Goal: Information Seeking & Learning: Learn about a topic

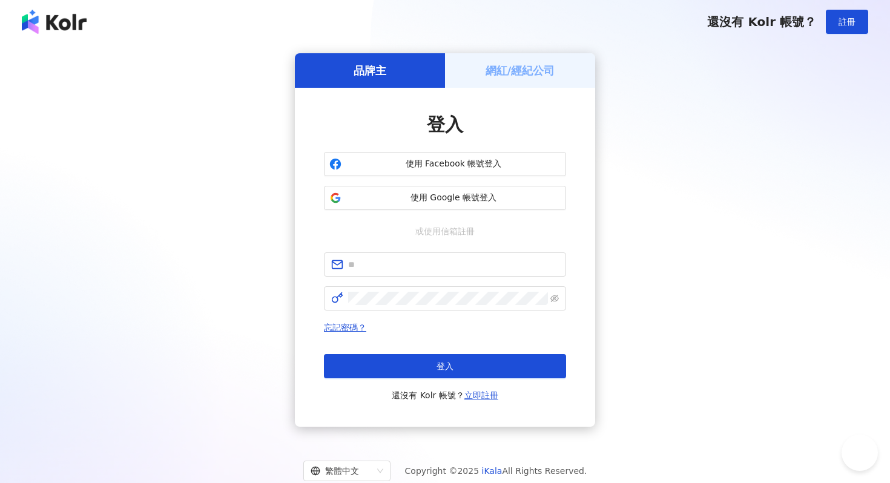
click at [389, 259] on input "text" at bounding box center [453, 264] width 211 height 13
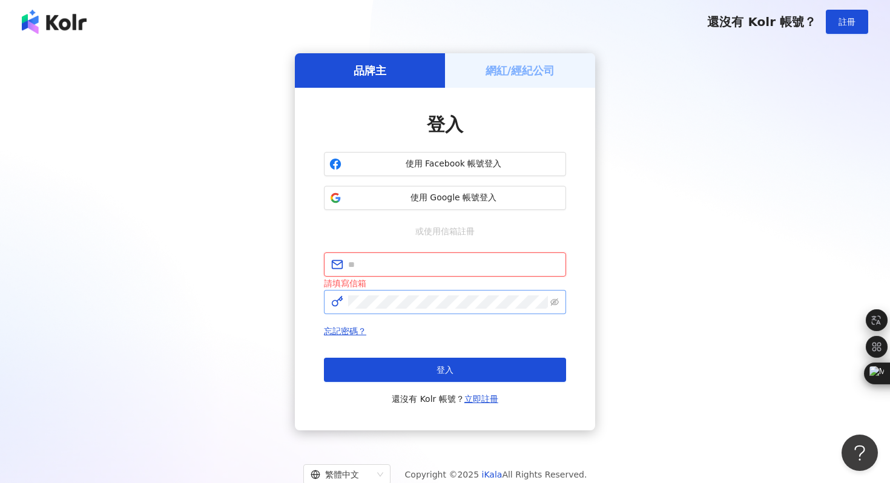
type input "**********"
click at [431, 366] on button "登入" at bounding box center [445, 370] width 242 height 24
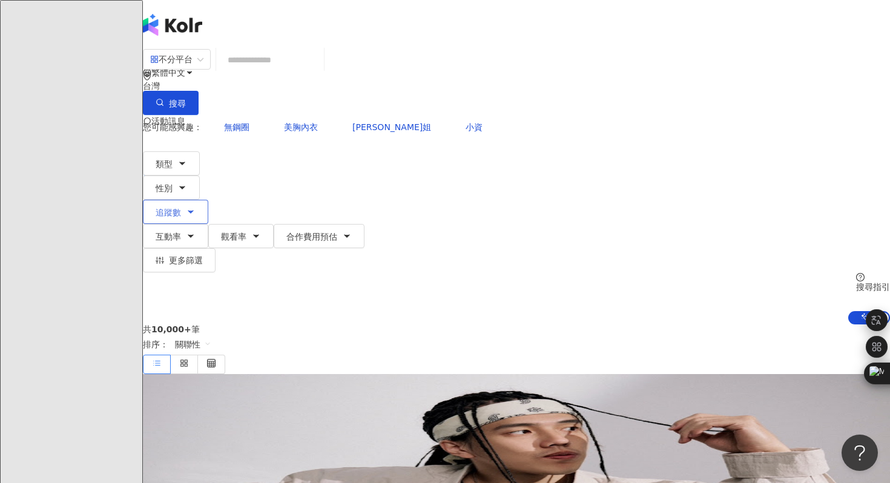
click at [208, 200] on button "追蹤數" at bounding box center [175, 212] width 65 height 24
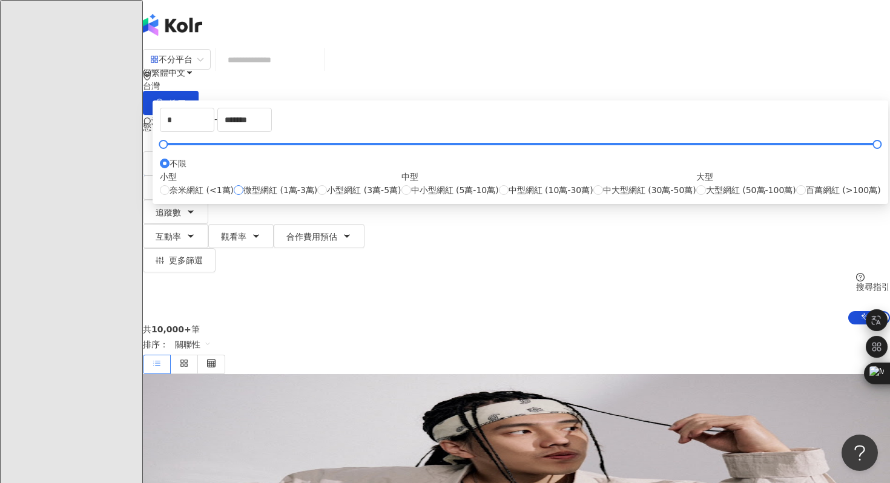
click at [317, 197] on span "微型網紅 (1萬-3萬)" at bounding box center [280, 189] width 74 height 13
type input "*****"
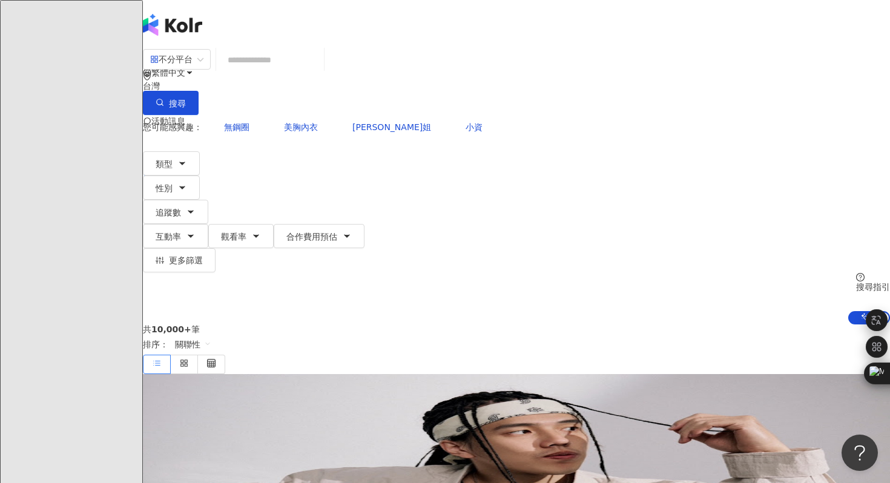
click at [691, 141] on div "您可能感興趣： 無鋼圈 美胸內衣 佩雯姐 小資 類型 性別 追蹤數 互動率 觀看率 合作費用預估 更多篩選 ***** - ***** 不限 小型 奈米網紅 …" at bounding box center [516, 220] width 747 height 210
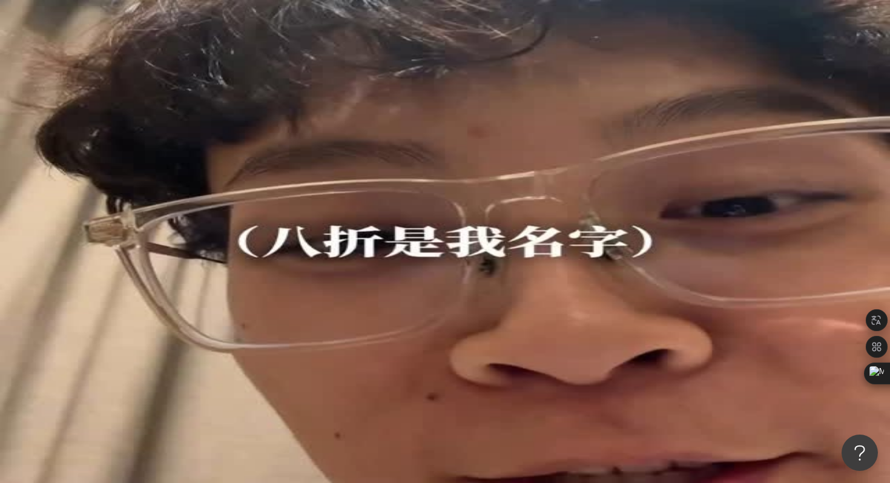
click at [200, 176] on button "性別" at bounding box center [171, 188] width 57 height 24
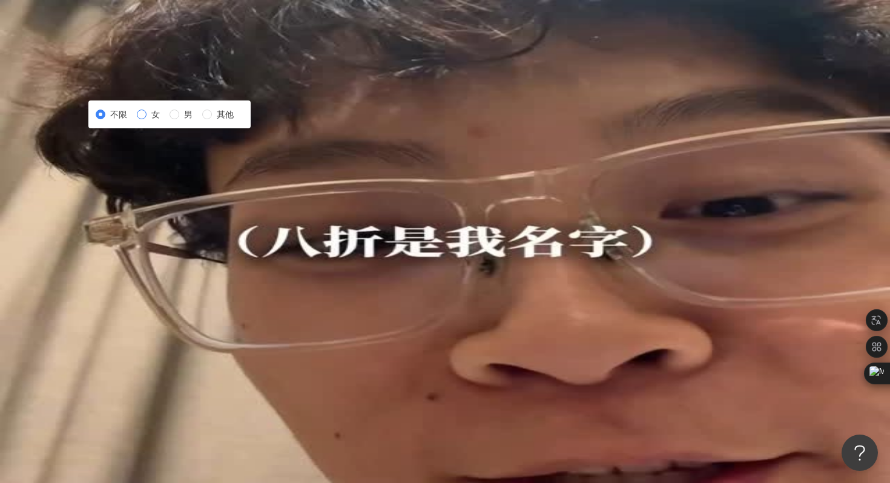
click at [165, 121] on span "女" at bounding box center [156, 114] width 18 height 13
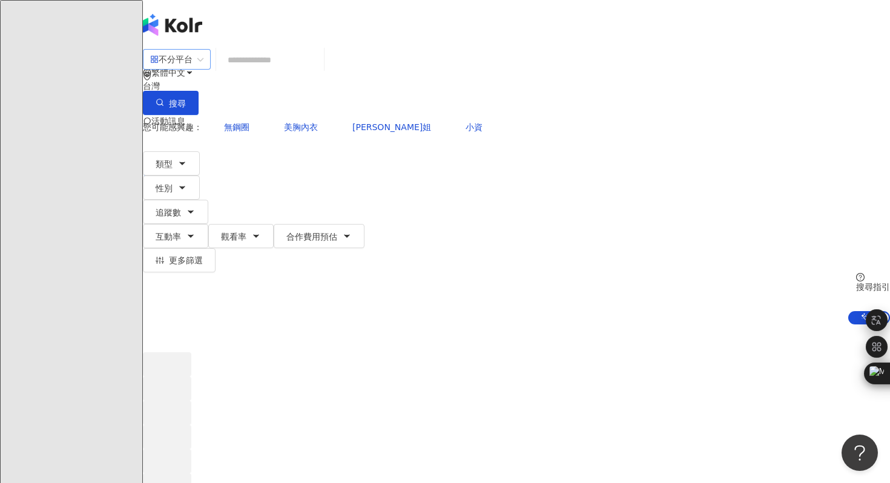
click at [203, 69] on span "不分平台" at bounding box center [176, 59] width 53 height 19
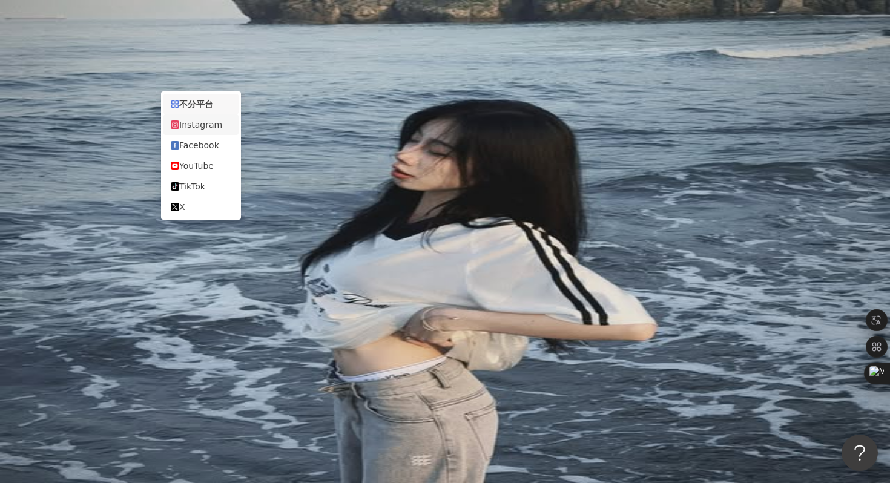
click at [217, 131] on div "Instagram" at bounding box center [201, 124] width 61 height 13
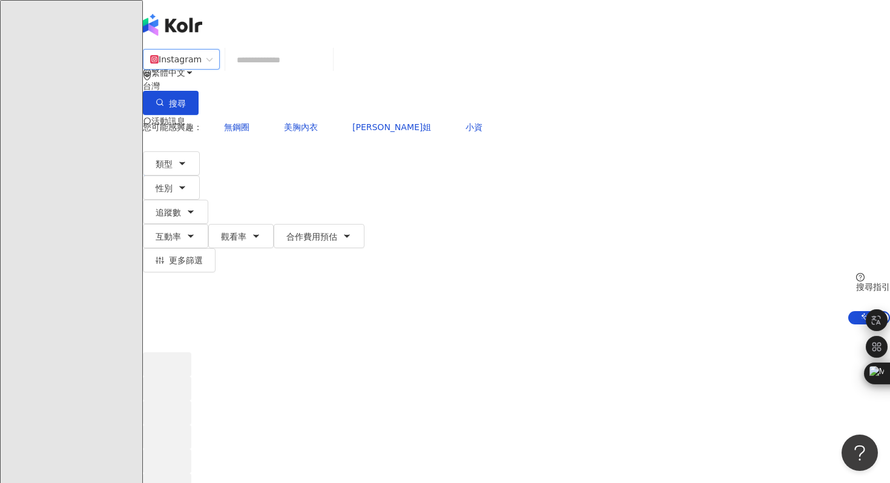
click at [328, 157] on div "ig Instagram 台灣 搜尋 您可能感興趣： 無鋼圈 美胸內衣 佩雯姐 小資 類型 性別 追蹤數 互動率 觀看率 合作費用預估 更多篩選 ***** …" at bounding box center [516, 186] width 747 height 276
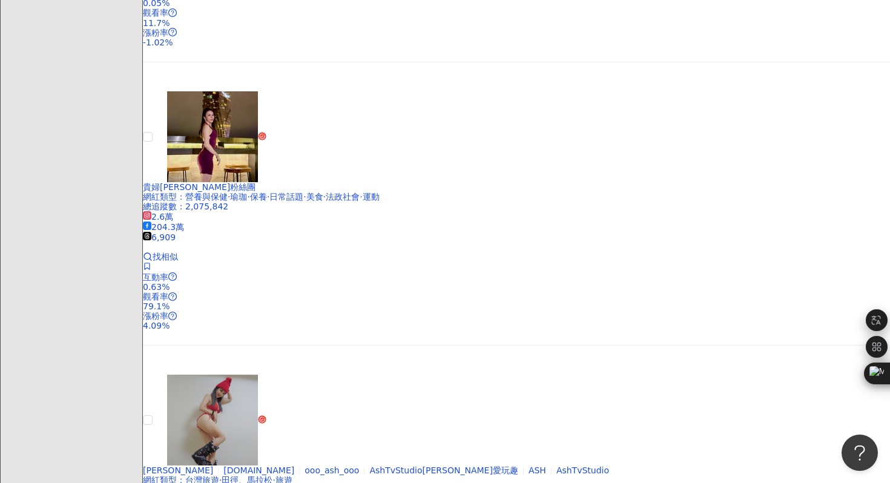
scroll to position [2353, 0]
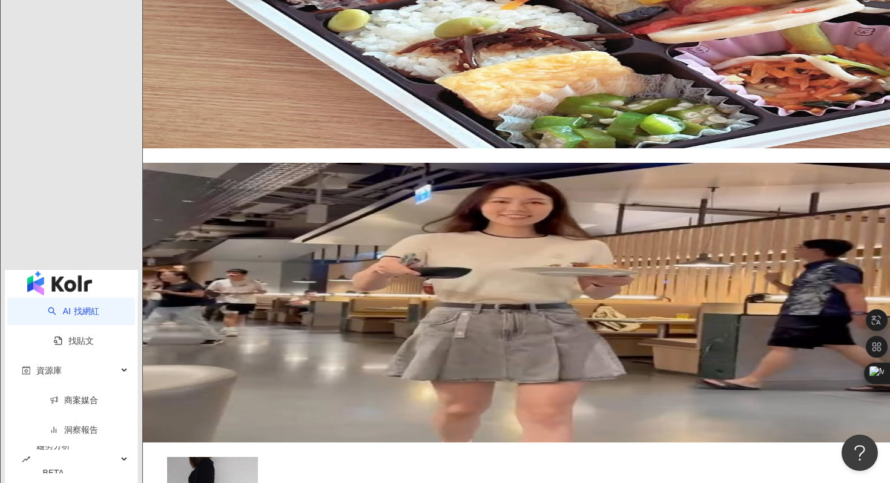
scroll to position [2581, 0]
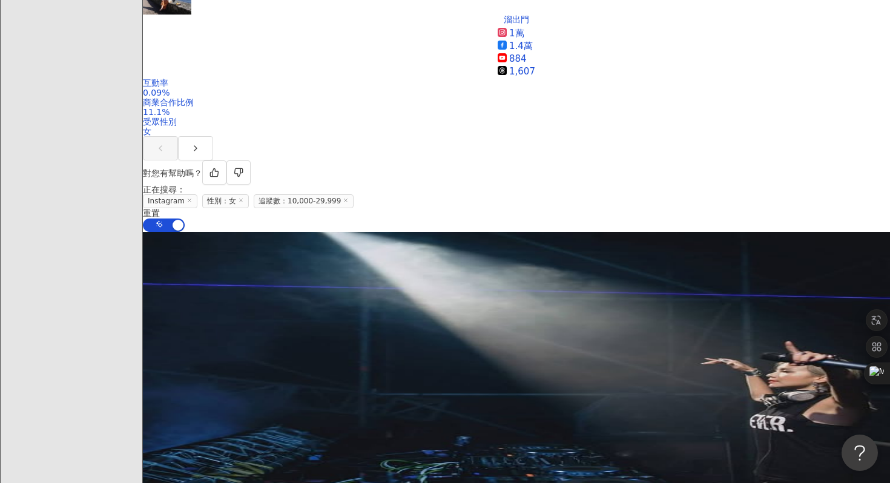
scroll to position [2345, 0]
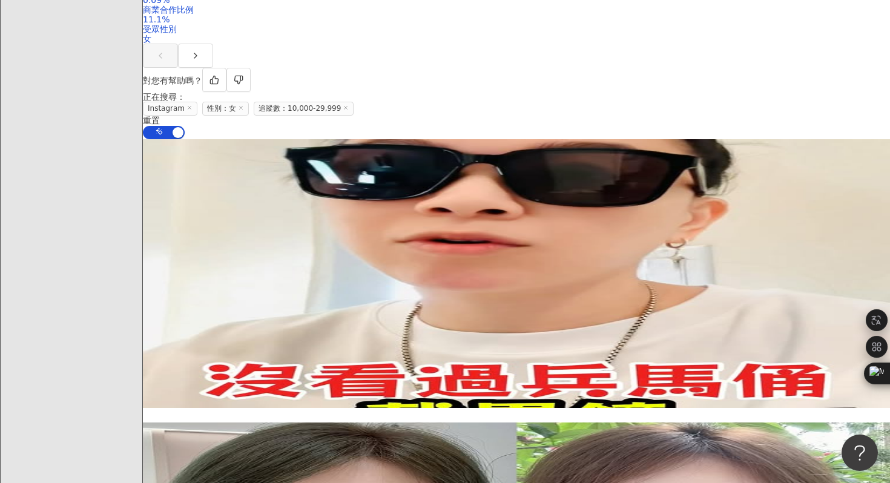
scroll to position [2308, 0]
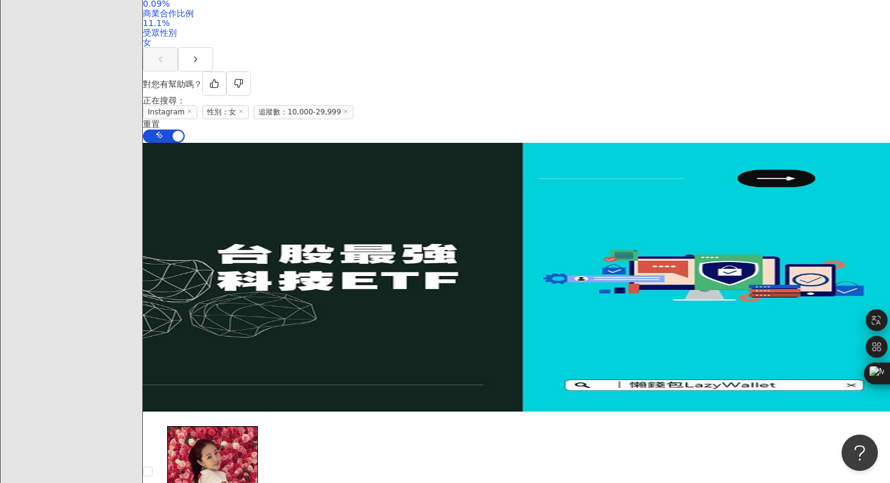
scroll to position [2026, 0]
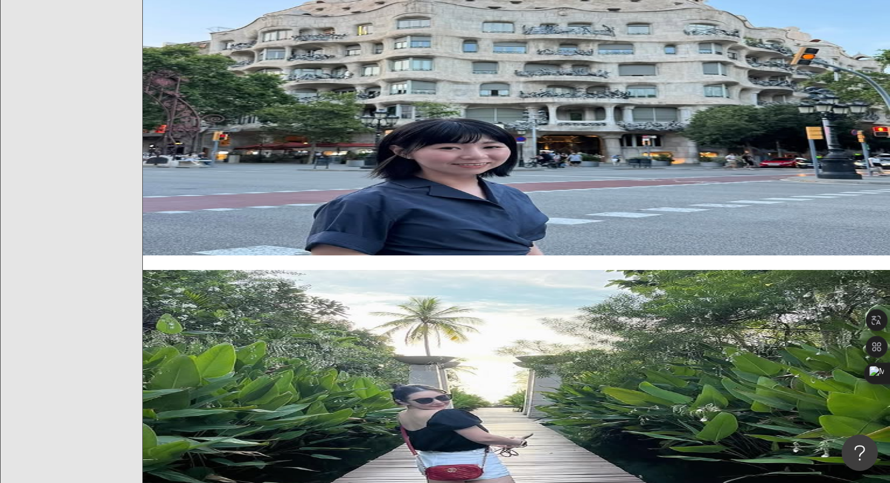
scroll to position [2408, 0]
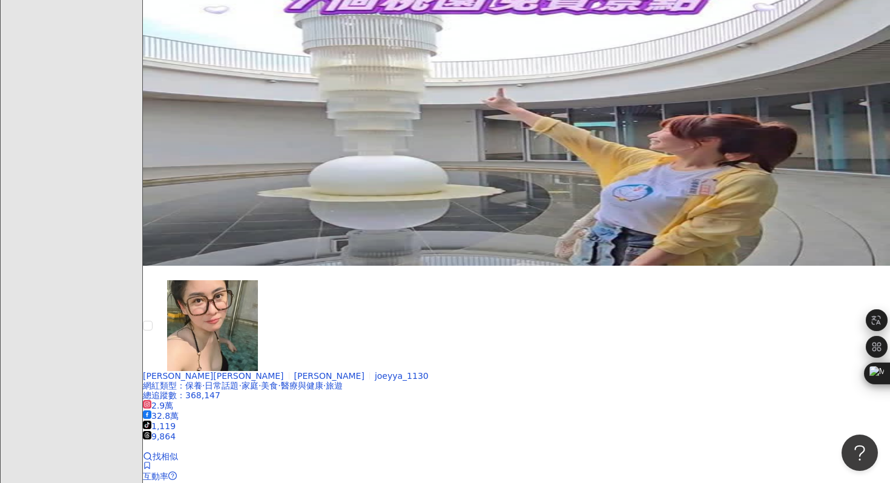
scroll to position [2210, 0]
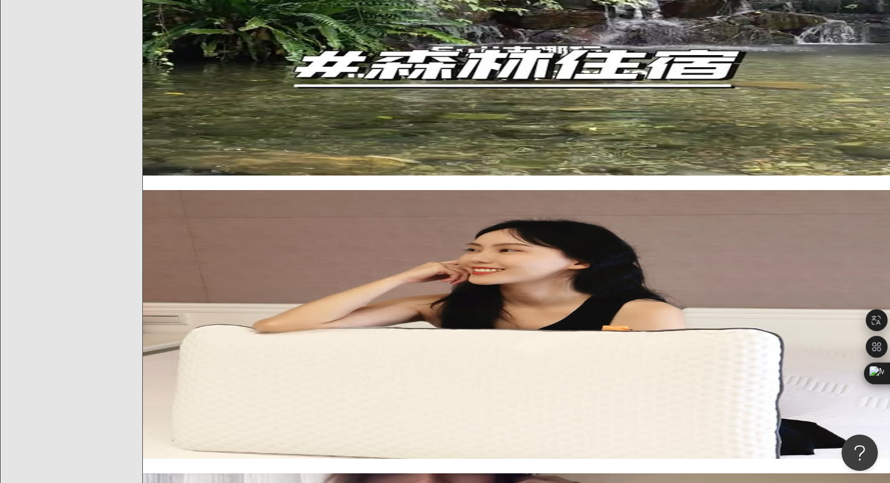
scroll to position [2308, 0]
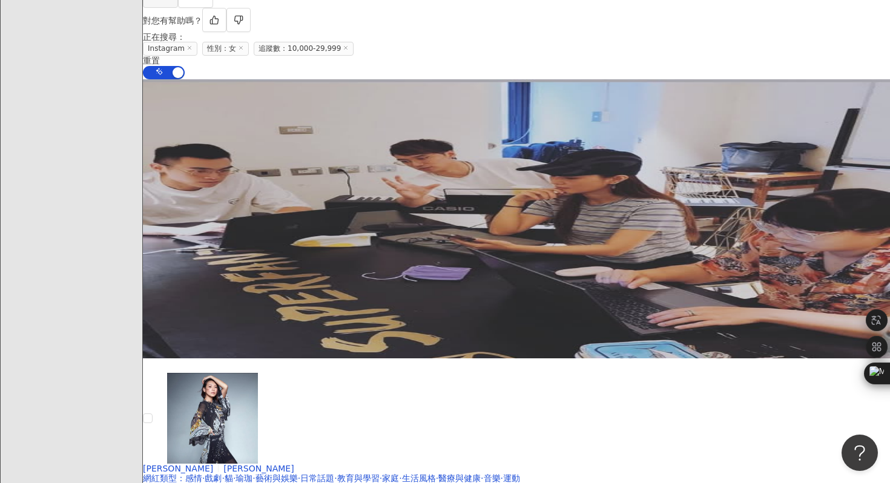
scroll to position [1897, 0]
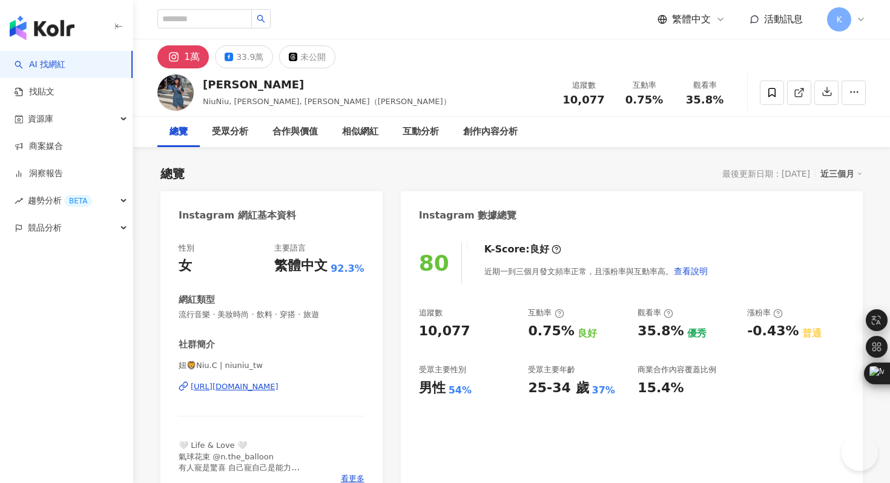
click at [279, 385] on div "[URL][DOMAIN_NAME]" at bounding box center [235, 387] width 88 height 11
